Goal: Navigation & Orientation: Go to known website

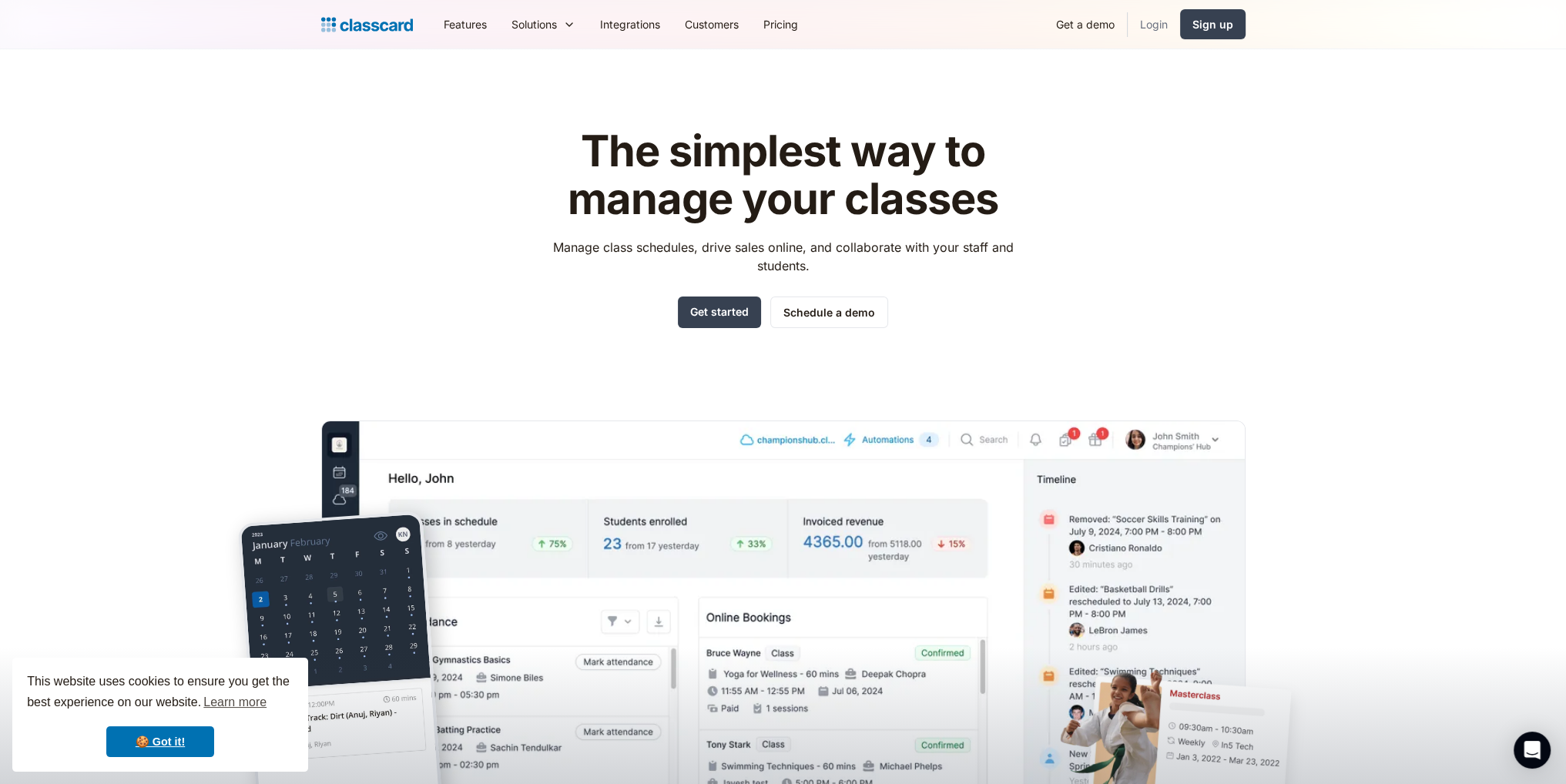
click at [1158, 20] on link "Login" at bounding box center [1153, 24] width 52 height 34
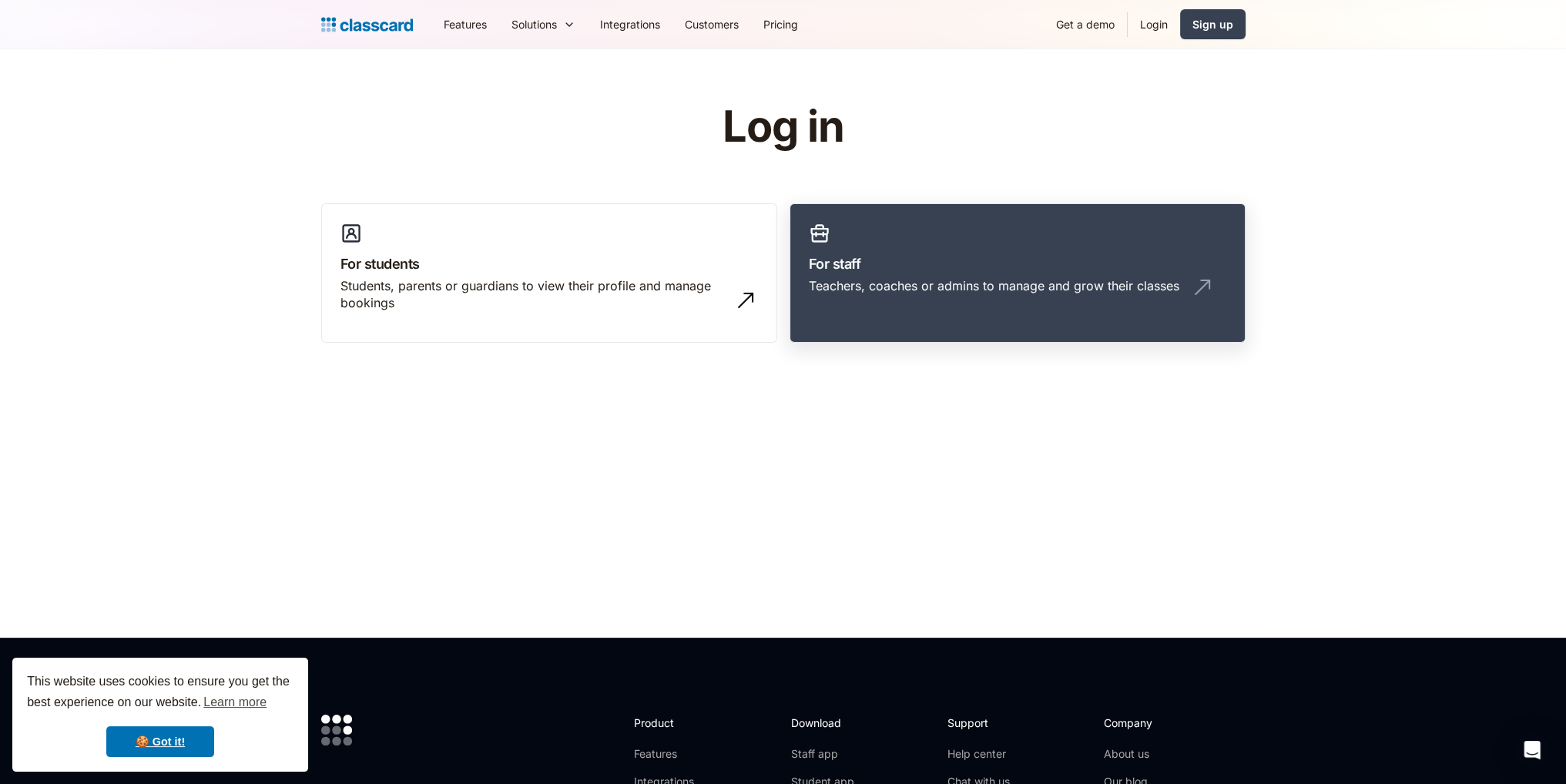
click at [959, 274] on link "For staff Teachers, coaches or admins to manage and grow their classes" at bounding box center [1017, 273] width 456 height 140
